Goal: Find specific page/section: Find specific page/section

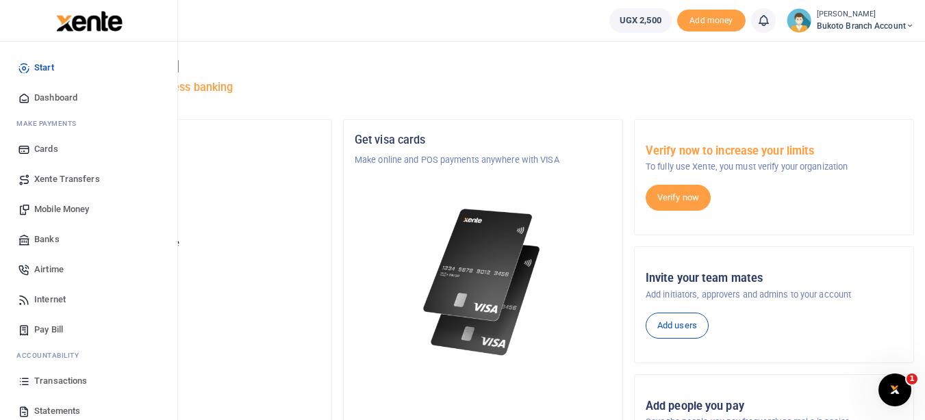
click at [46, 409] on span "Statements" at bounding box center [57, 412] width 46 height 14
